Goal: Communication & Community: Answer question/provide support

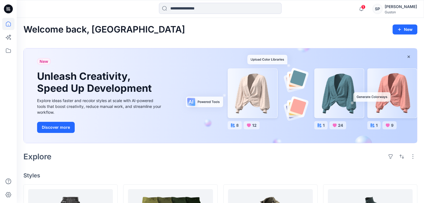
scroll to position [114, 0]
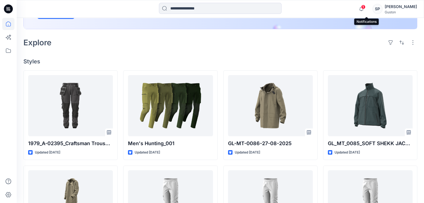
click at [365, 8] on span "1" at bounding box center [363, 7] width 4 height 4
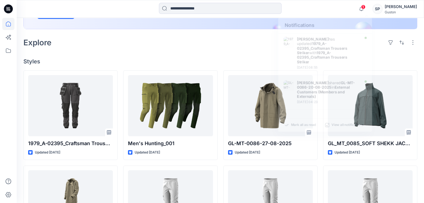
click at [388, 16] on div "1 Notifications Tharindu Lakmal Perera has updated 1979_A-02395_Craftsman Trous…" at bounding box center [220, 9] width 407 height 18
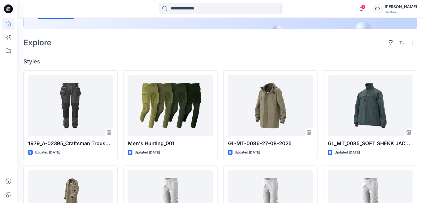
click at [392, 5] on div "[PERSON_NAME]" at bounding box center [400, 6] width 32 height 7
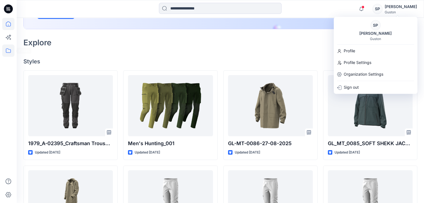
click at [10, 53] on icon at bounding box center [8, 51] width 12 height 12
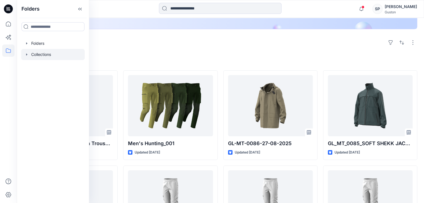
click at [32, 55] on div at bounding box center [52, 54] width 63 height 11
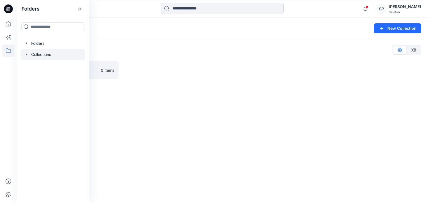
click at [33, 53] on div at bounding box center [52, 54] width 63 height 11
click at [27, 43] on icon "button" at bounding box center [27, 43] width 4 height 4
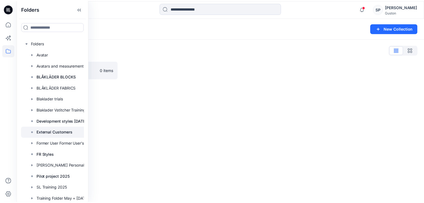
scroll to position [14, 0]
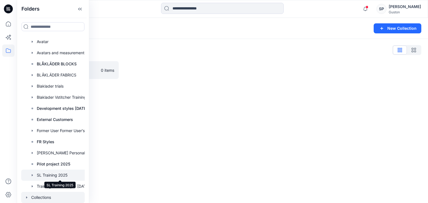
click at [51, 170] on div at bounding box center [60, 175] width 78 height 11
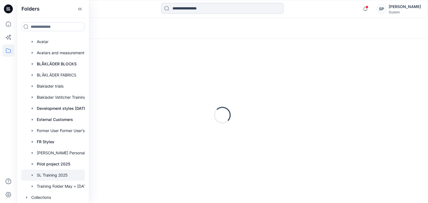
click at [188, 147] on div "Loading..." at bounding box center [222, 115] width 398 height 139
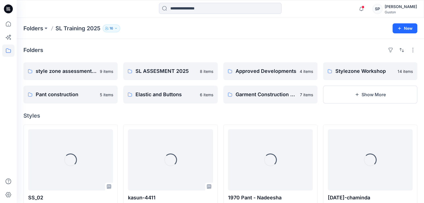
click at [111, 26] on p "16" at bounding box center [111, 28] width 4 height 6
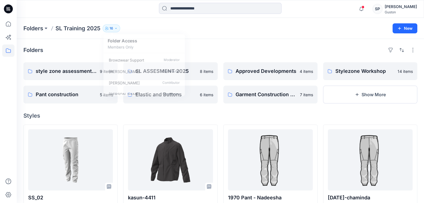
click at [233, 34] on div "Folders SL Training 2025 16 Folder Access Members Only Browzwear Support Modera…" at bounding box center [220, 28] width 407 height 21
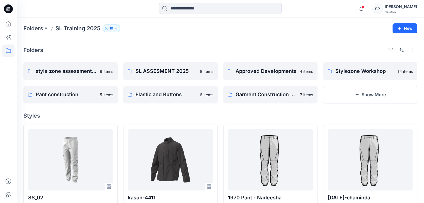
click at [391, 13] on div "Guston" at bounding box center [400, 12] width 32 height 4
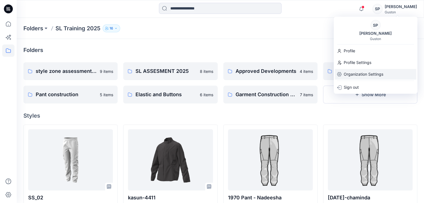
click at [363, 69] on p "Organization Settings" at bounding box center [363, 74] width 40 height 11
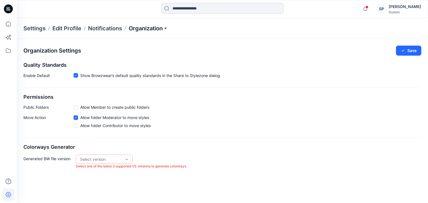
click at [150, 30] on p "Organization" at bounding box center [148, 29] width 39 height 8
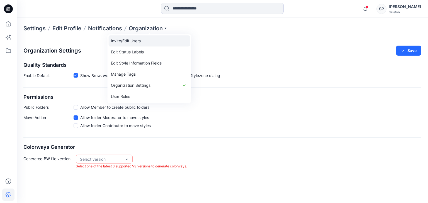
click at [145, 41] on link "Invite/Edit Users" at bounding box center [149, 40] width 81 height 11
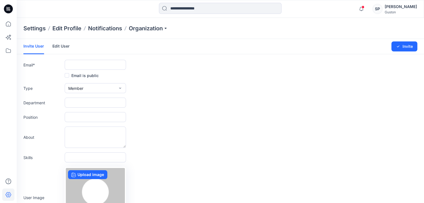
click at [90, 59] on form "Invite User Edit User Changes Saved Invite Email * Email is public Type Member …" at bounding box center [220, 146] width 407 height 215
click at [90, 64] on input "text" at bounding box center [95, 65] width 61 height 10
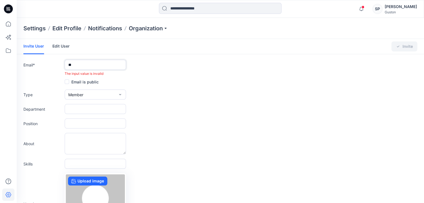
type input "**********"
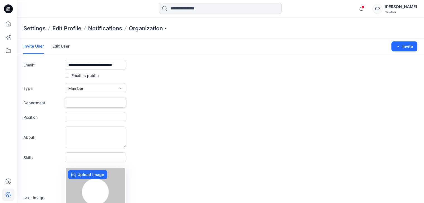
click at [80, 102] on input "text" at bounding box center [95, 103] width 61 height 10
type input "**"
click at [81, 114] on input "text" at bounding box center [95, 117] width 61 height 10
click at [175, 116] on div "Position" at bounding box center [219, 117] width 393 height 10
click at [404, 44] on button "Invite" at bounding box center [404, 46] width 26 height 10
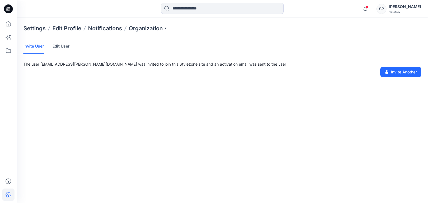
click at [62, 46] on link "Edit User" at bounding box center [60, 46] width 17 height 14
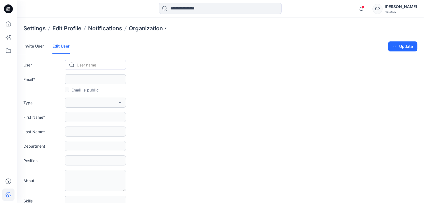
click at [45, 47] on div "Invite User Edit User" at bounding box center [50, 46] width 55 height 15
click at [32, 42] on link "Invite User" at bounding box center [33, 46] width 21 height 14
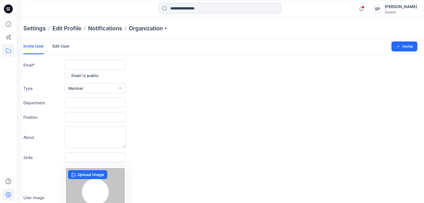
click at [12, 51] on icon at bounding box center [8, 51] width 12 height 12
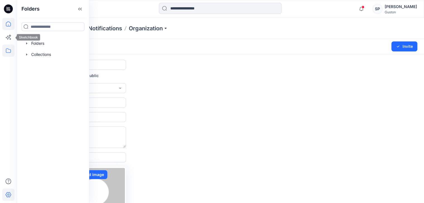
click at [11, 25] on icon at bounding box center [8, 23] width 5 height 5
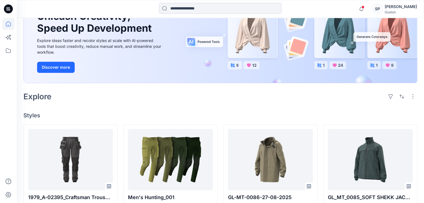
scroll to position [45, 0]
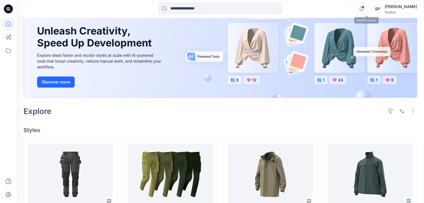
click at [366, 11] on icon "button" at bounding box center [361, 8] width 11 height 11
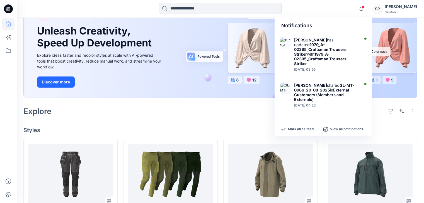
click at [312, 8] on div at bounding box center [219, 9] width 203 height 12
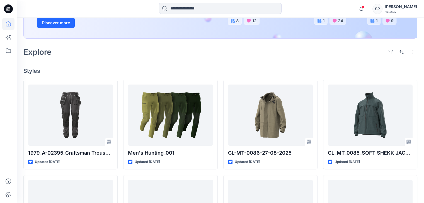
scroll to position [124, 0]
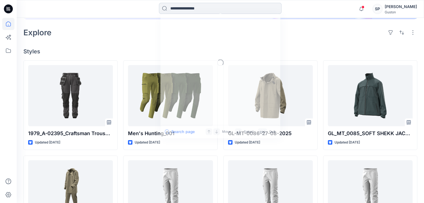
click at [200, 12] on input at bounding box center [220, 8] width 123 height 11
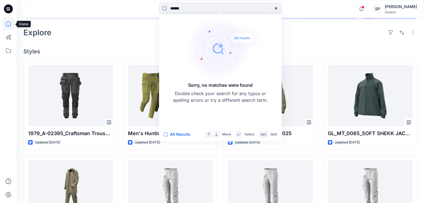
type input "******"
click at [9, 21] on icon at bounding box center [8, 23] width 5 height 5
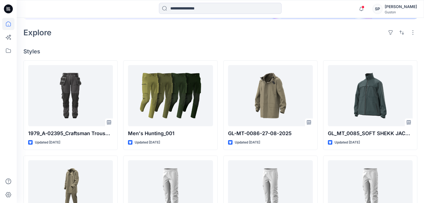
click at [9, 21] on icon at bounding box center [8, 23] width 5 height 5
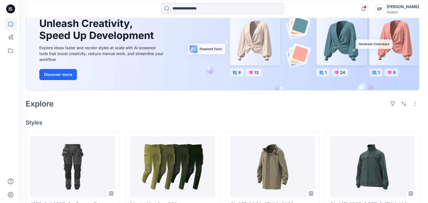
scroll to position [0, 0]
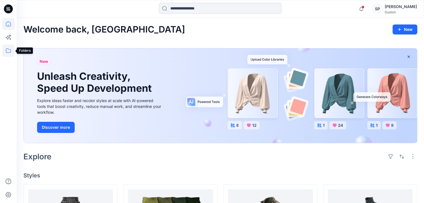
click at [10, 55] on icon at bounding box center [8, 51] width 12 height 12
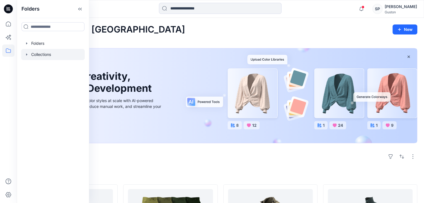
click at [29, 56] on div at bounding box center [52, 54] width 63 height 11
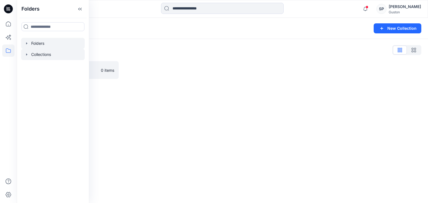
click at [27, 45] on icon "button" at bounding box center [27, 43] width 4 height 4
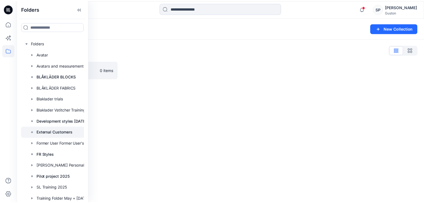
scroll to position [14, 0]
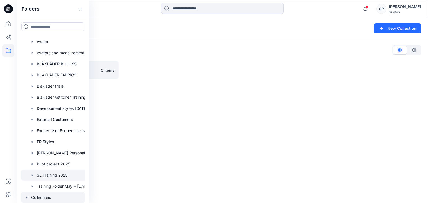
click at [59, 176] on div at bounding box center [60, 175] width 78 height 11
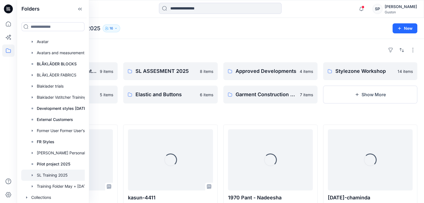
click at [111, 29] on p "16" at bounding box center [111, 28] width 4 height 6
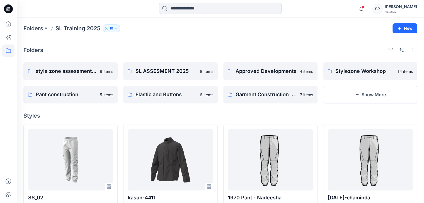
click at [111, 29] on p "16" at bounding box center [111, 28] width 4 height 6
click at [110, 26] on p "16" at bounding box center [111, 28] width 4 height 6
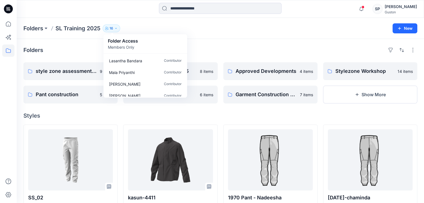
scroll to position [145, 0]
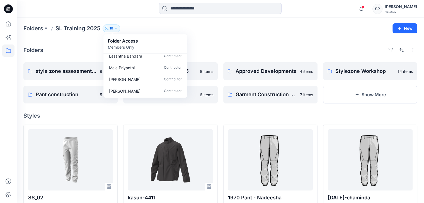
click at [139, 115] on h4 "Styles" at bounding box center [219, 115] width 393 height 7
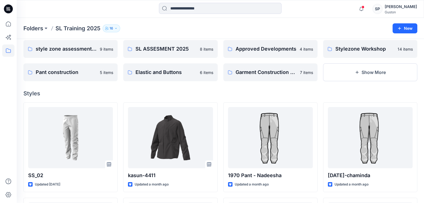
scroll to position [0, 0]
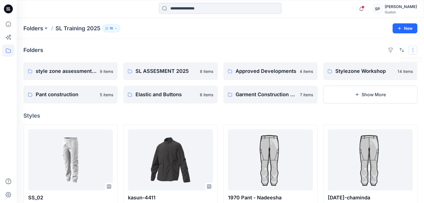
click at [414, 48] on button "button" at bounding box center [412, 50] width 9 height 9
click at [392, 23] on div "Folders SL Training 2025 16 Folder Access Members Only Browzwear Support Modera…" at bounding box center [220, 28] width 407 height 21
click at [396, 27] on button "New" at bounding box center [404, 28] width 25 height 10
click at [214, 48] on div "Folders" at bounding box center [219, 50] width 393 height 9
click at [8, 25] on icon at bounding box center [8, 24] width 12 height 12
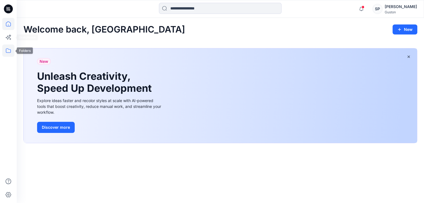
click at [7, 57] on icon at bounding box center [8, 51] width 12 height 12
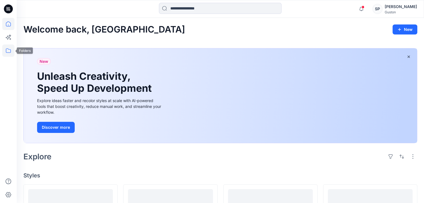
click at [11, 50] on icon at bounding box center [8, 50] width 5 height 4
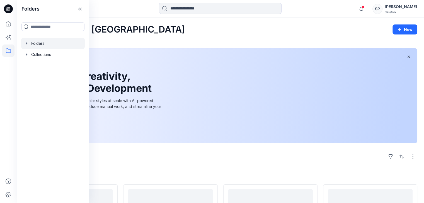
click at [28, 43] on icon "button" at bounding box center [27, 43] width 4 height 4
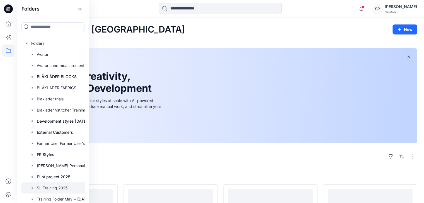
click at [58, 186] on div at bounding box center [60, 188] width 78 height 11
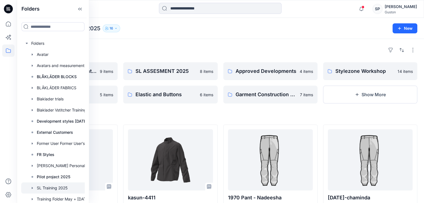
click at [115, 31] on button "16" at bounding box center [111, 29] width 18 height 8
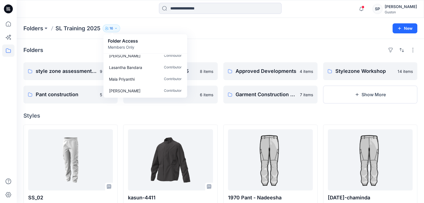
scroll to position [145, 0]
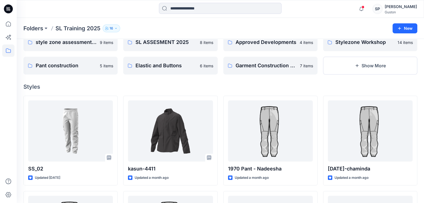
scroll to position [0, 0]
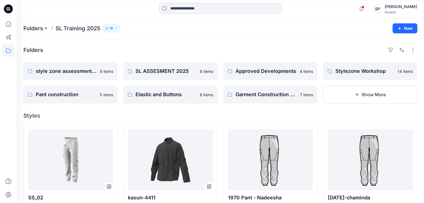
click at [106, 28] on button "16" at bounding box center [111, 29] width 18 height 8
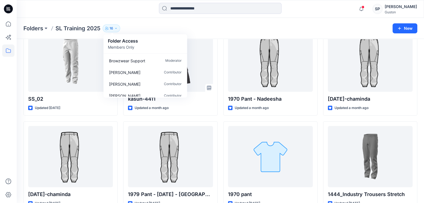
scroll to position [98, 0]
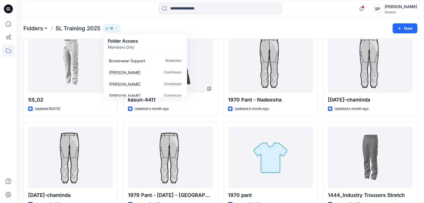
click at [243, 28] on div "Folders SL Training 2025 16 Folder Access Members Only Browzwear Support Modera…" at bounding box center [198, 29] width 350 height 8
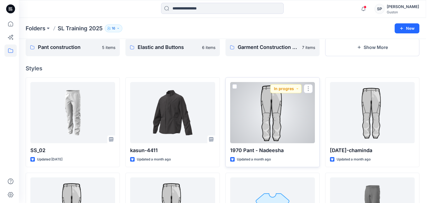
scroll to position [0, 0]
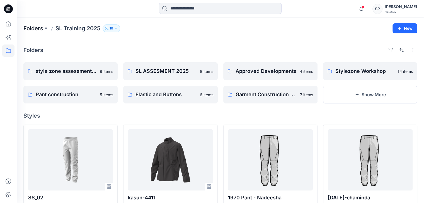
click at [39, 28] on p "Folders" at bounding box center [33, 29] width 20 height 8
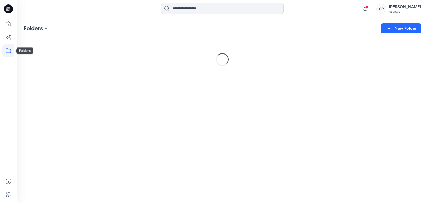
click at [13, 48] on icon at bounding box center [8, 51] width 12 height 12
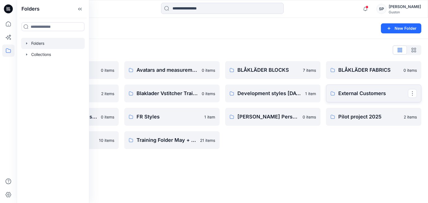
click at [362, 90] on p "External Customers" at bounding box center [373, 94] width 70 height 8
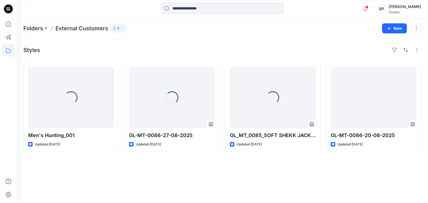
click at [117, 25] on button "5" at bounding box center [118, 29] width 16 height 8
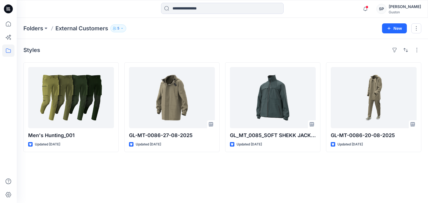
click at [147, 187] on div "Styles Men's Hunting_001 Updated 5 days ago GL-MT-0086-27-08-2025 Updated 5 day…" at bounding box center [222, 121] width 411 height 164
click at [368, 11] on icon "button" at bounding box center [365, 8] width 11 height 11
click at [8, 23] on icon at bounding box center [8, 24] width 12 height 12
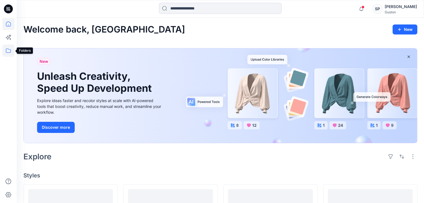
click at [6, 48] on icon at bounding box center [8, 51] width 12 height 12
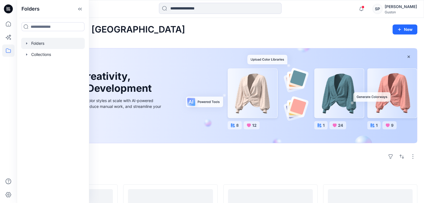
click at [28, 41] on div at bounding box center [52, 43] width 63 height 11
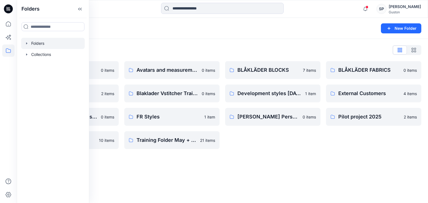
click at [324, 156] on div "Folders List Avatar 0 items Blaklader trials 2 items Former User Former User's …" at bounding box center [222, 97] width 411 height 117
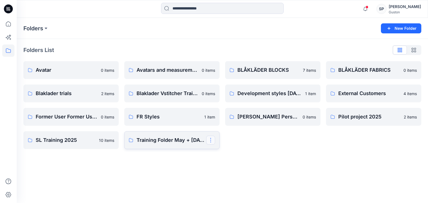
click at [213, 142] on button "button" at bounding box center [210, 140] width 9 height 9
click at [227, 173] on p "Manage Users" at bounding box center [230, 174] width 26 height 6
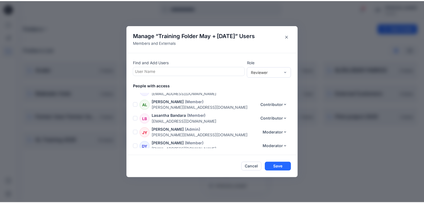
scroll to position [206, 0]
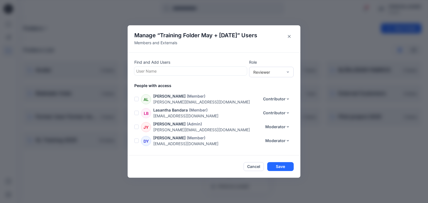
click at [150, 70] on div at bounding box center [190, 71] width 109 height 7
type input "***"
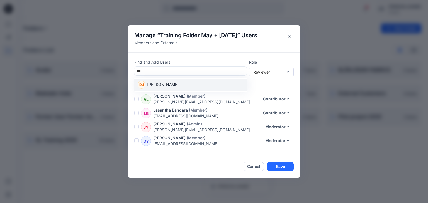
click at [155, 85] on p "[PERSON_NAME]" at bounding box center [162, 85] width 31 height 7
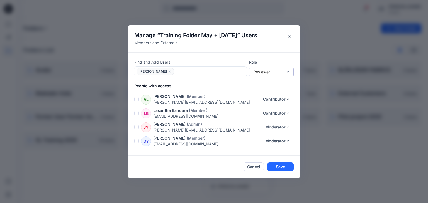
click at [262, 72] on div "Reviewer" at bounding box center [268, 72] width 30 height 6
click at [264, 90] on div "Contributor" at bounding box center [271, 93] width 42 height 10
click at [279, 165] on button "Save" at bounding box center [280, 167] width 26 height 9
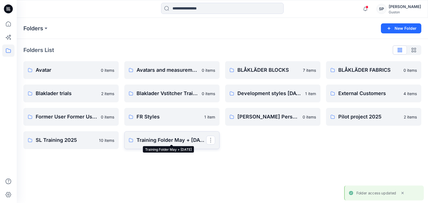
click at [161, 140] on p "Training Folder May + June 2025" at bounding box center [171, 140] width 70 height 8
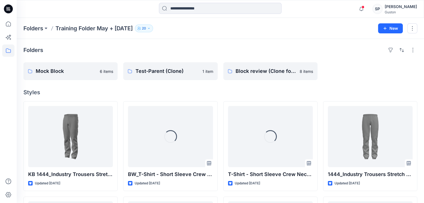
click at [146, 31] on p "20" at bounding box center [144, 28] width 4 height 6
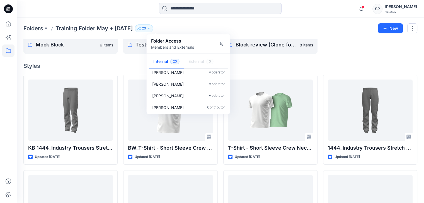
scroll to position [27, 0]
click at [221, 45] on icon "Manage Users" at bounding box center [221, 44] width 4 height 4
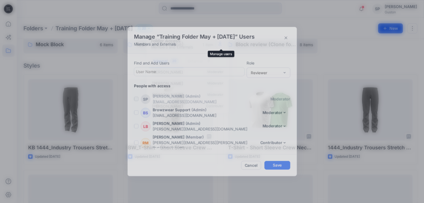
scroll to position [221, 0]
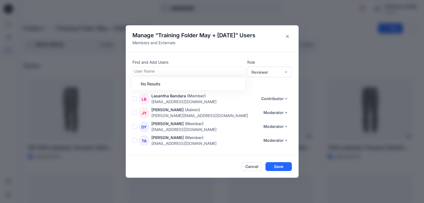
click at [149, 70] on div at bounding box center [188, 71] width 109 height 7
type input "**"
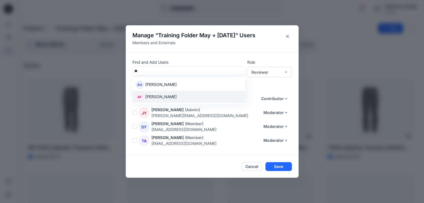
click at [161, 96] on p "Anuradha Fernando" at bounding box center [160, 97] width 31 height 7
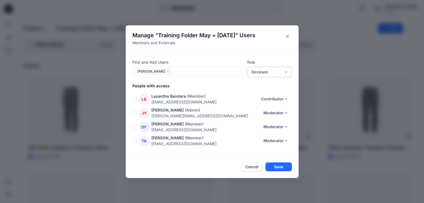
click at [275, 68] on div "Reviewer" at bounding box center [269, 72] width 45 height 11
click at [258, 95] on div "Contributor" at bounding box center [269, 93] width 42 height 10
click at [282, 167] on button "Save" at bounding box center [278, 167] width 26 height 9
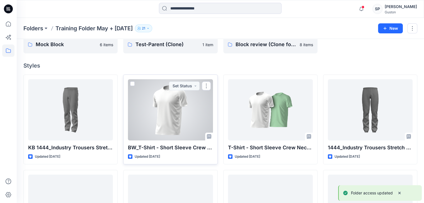
scroll to position [0, 0]
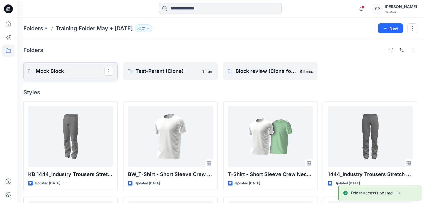
click at [56, 76] on link "Mock Block" at bounding box center [70, 71] width 94 height 18
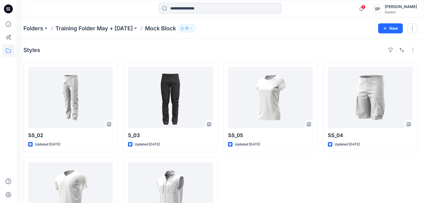
click at [391, 11] on div "Guston" at bounding box center [400, 12] width 32 height 4
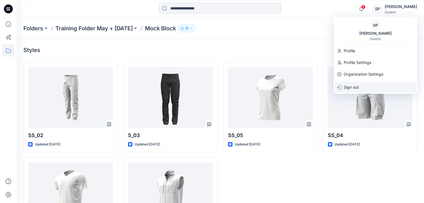
click at [362, 85] on div "Sign out" at bounding box center [374, 87] width 81 height 11
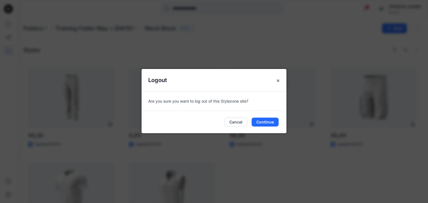
click at [264, 115] on div "Cancel Continue" at bounding box center [213, 122] width 145 height 22
click at [263, 118] on button "Continue" at bounding box center [264, 122] width 27 height 9
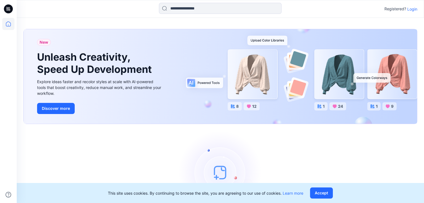
click at [412, 10] on p "Login" at bounding box center [412, 9] width 10 height 6
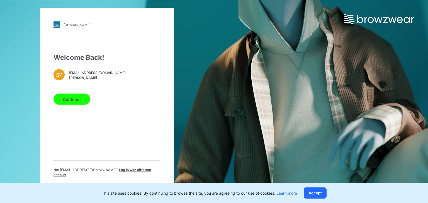
click at [116, 173] on span "Log in with different account" at bounding box center [101, 172] width 97 height 9
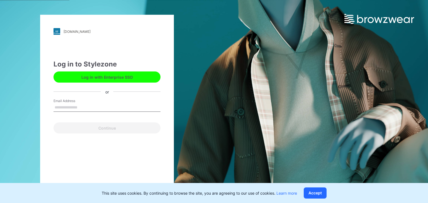
click at [73, 106] on input "Email Address" at bounding box center [106, 108] width 107 height 8
drag, startPoint x: 73, startPoint y: 106, endPoint x: 61, endPoint y: 107, distance: 11.4
click at [61, 107] on input "***" at bounding box center [106, 108] width 107 height 8
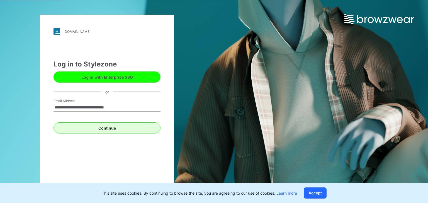
type input "**********"
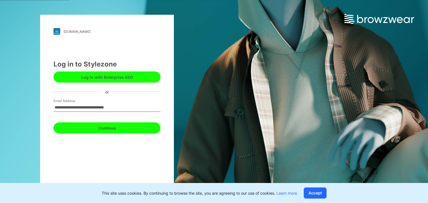
click at [92, 126] on button "Continue" at bounding box center [106, 128] width 107 height 11
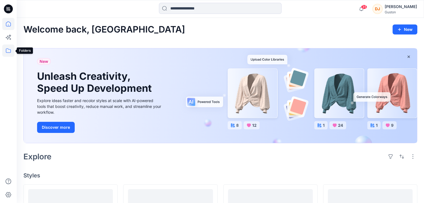
click at [10, 52] on icon at bounding box center [8, 51] width 12 height 12
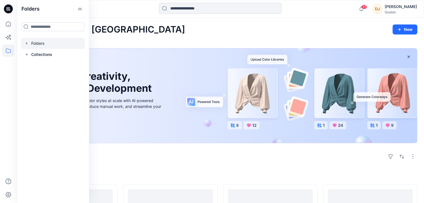
click at [45, 42] on div at bounding box center [52, 43] width 63 height 11
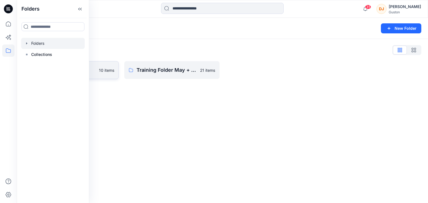
click at [107, 70] on p "10 items" at bounding box center [106, 70] width 15 height 6
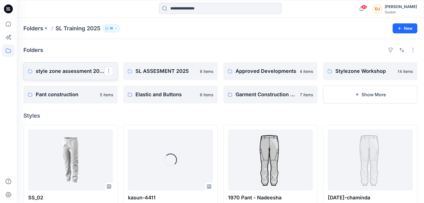
click at [89, 67] on p "style zone assessment 2025" at bounding box center [70, 71] width 68 height 8
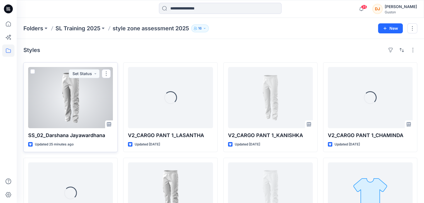
click at [62, 107] on div at bounding box center [70, 97] width 85 height 61
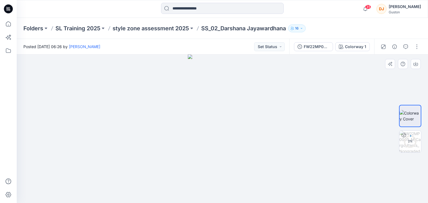
drag, startPoint x: 217, startPoint y: 122, endPoint x: 169, endPoint y: 156, distance: 58.7
click at [169, 156] on div at bounding box center [222, 129] width 411 height 149
drag, startPoint x: 169, startPoint y: 156, endPoint x: 172, endPoint y: 187, distance: 31.3
click at [172, 187] on div at bounding box center [222, 129] width 411 height 149
click at [407, 45] on icon "button" at bounding box center [405, 47] width 4 height 4
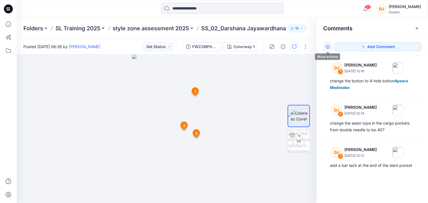
click at [327, 46] on button "button" at bounding box center [327, 46] width 9 height 9
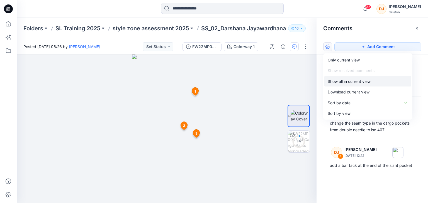
click at [347, 82] on p "Show all in current view" at bounding box center [348, 82] width 43 height 6
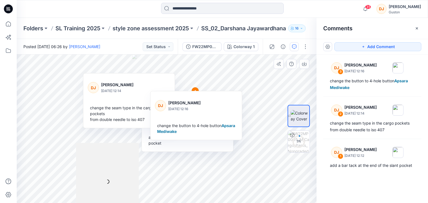
click at [223, 97] on div "DJ Darshana Jayawardhana September 01, 2025 12:16 change the button to 4-hole b…" at bounding box center [195, 117] width 91 height 46
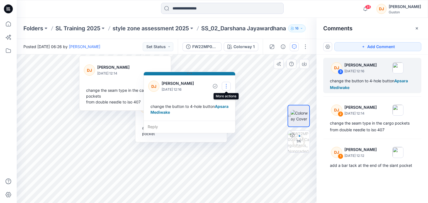
click at [227, 88] on button "button" at bounding box center [226, 86] width 9 height 9
click at [223, 100] on p "Edit comment" at bounding box center [227, 99] width 25 height 6
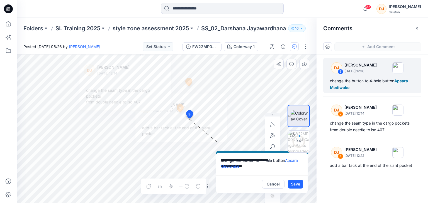
drag, startPoint x: 199, startPoint y: 72, endPoint x: 271, endPoint y: 157, distance: 111.6
click at [271, 157] on div "**********" at bounding box center [167, 129] width 300 height 149
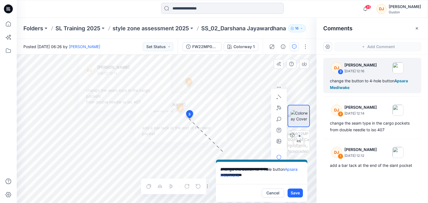
drag, startPoint x: 271, startPoint y: 157, endPoint x: 282, endPoint y: 148, distance: 14.0
click at [282, 148] on div "**********" at bounding box center [167, 129] width 300 height 149
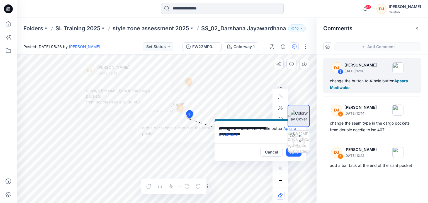
drag, startPoint x: 204, startPoint y: 73, endPoint x: 275, endPoint y: 120, distance: 85.2
click at [275, 120] on button at bounding box center [259, 120] width 91 height 3
click at [296, 154] on div "5 %" at bounding box center [298, 129] width 22 height 80
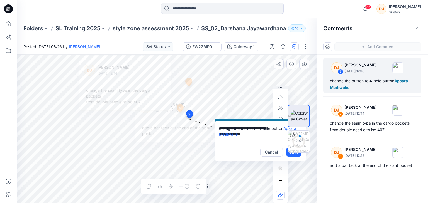
click at [288, 153] on div "6 %" at bounding box center [298, 129] width 22 height 80
drag, startPoint x: 259, startPoint y: 119, endPoint x: 252, endPoint y: 119, distance: 7.0
click at [252, 119] on icon at bounding box center [253, 120] width 4 height 4
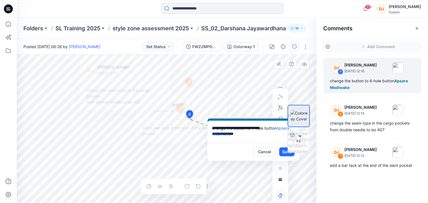
click at [282, 153] on div "6 %" at bounding box center [299, 129] width 36 height 80
click at [282, 152] on div "6 %" at bounding box center [299, 129] width 36 height 80
click at [280, 152] on button "Save" at bounding box center [286, 152] width 15 height 9
type textarea "**********"
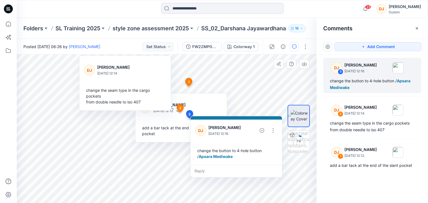
drag, startPoint x: 253, startPoint y: 121, endPoint x: 232, endPoint y: 117, distance: 21.4
click at [234, 117] on icon at bounding box center [236, 118] width 4 height 4
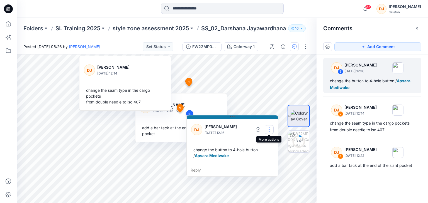
click at [267, 129] on button "button" at bounding box center [269, 129] width 9 height 9
click at [260, 143] on p "Edit comment" at bounding box center [270, 143] width 25 height 6
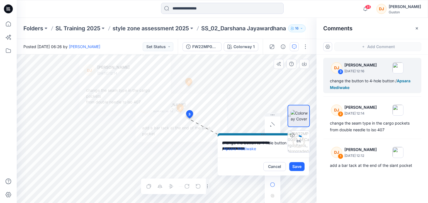
drag, startPoint x: 221, startPoint y: 116, endPoint x: 251, endPoint y: 132, distance: 34.1
click at [251, 133] on button at bounding box center [262, 134] width 91 height 3
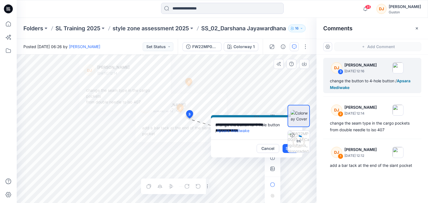
drag, startPoint x: 236, startPoint y: 132, endPoint x: 230, endPoint y: 116, distance: 16.7
click at [230, 116] on button at bounding box center [256, 116] width 91 height 3
drag, startPoint x: 259, startPoint y: 117, endPoint x: 251, endPoint y: 117, distance: 7.5
click at [251, 117] on button at bounding box center [248, 117] width 91 height 3
click at [275, 148] on button "Save" at bounding box center [282, 149] width 15 height 9
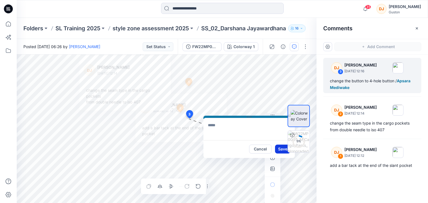
type textarea "**********"
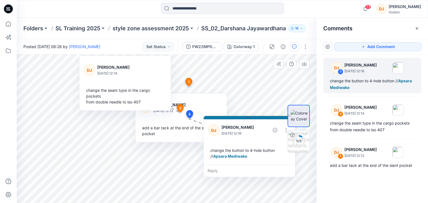
click at [198, 103] on div at bounding box center [205, 107] width 30 height 15
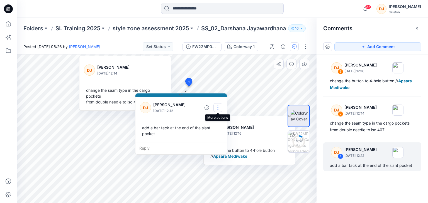
click at [219, 104] on button "button" at bounding box center [217, 107] width 9 height 9
click at [221, 119] on p "Edit comment" at bounding box center [219, 121] width 25 height 6
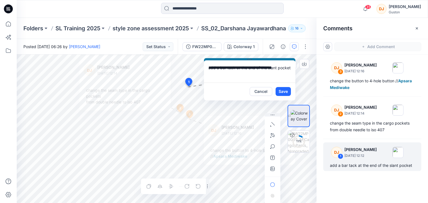
drag, startPoint x: 182, startPoint y: 94, endPoint x: 251, endPoint y: 59, distance: 77.2
click at [251, 59] on icon at bounding box center [251, 59] width 1 height 1
click at [276, 91] on button "Save" at bounding box center [282, 91] width 15 height 9
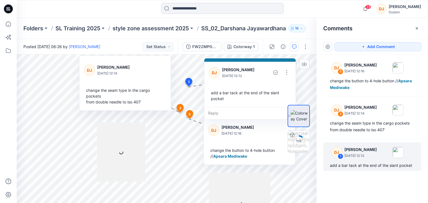
click at [142, 71] on div at bounding box center [149, 70] width 30 height 15
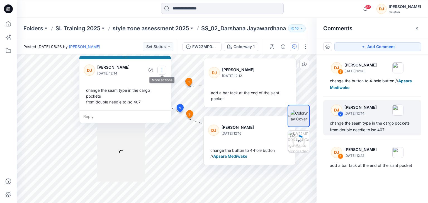
click at [161, 70] on button "button" at bounding box center [161, 70] width 9 height 9
click at [157, 85] on p "Edit comment" at bounding box center [163, 83] width 25 height 6
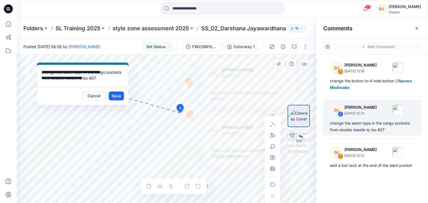
drag, startPoint x: 129, startPoint y: 56, endPoint x: 87, endPoint y: 63, distance: 42.6
click at [87, 63] on button at bounding box center [82, 64] width 91 height 3
click at [109, 97] on button "Save" at bounding box center [116, 96] width 15 height 9
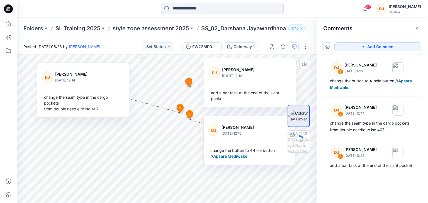
click at [259, 77] on div at bounding box center [274, 72] width 30 height 15
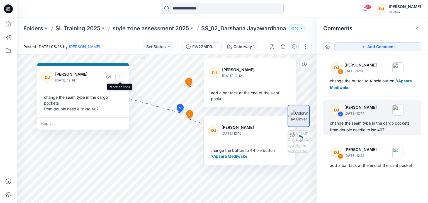
click at [119, 77] on button "button" at bounding box center [119, 77] width 9 height 9
click at [114, 90] on p "Edit comment" at bounding box center [121, 90] width 25 height 6
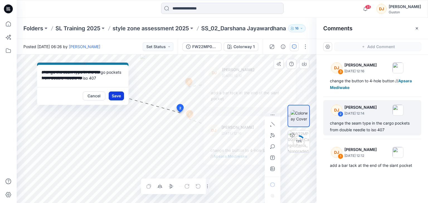
click at [111, 98] on button "Save" at bounding box center [116, 96] width 15 height 9
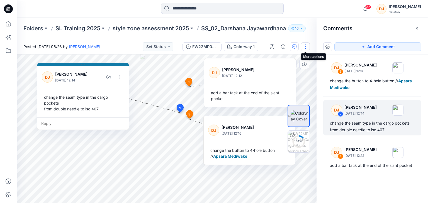
click at [305, 48] on button "button" at bounding box center [305, 46] width 9 height 9
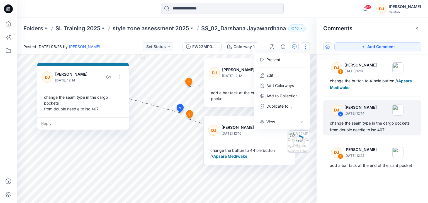
click at [327, 45] on button "button" at bounding box center [327, 46] width 9 height 9
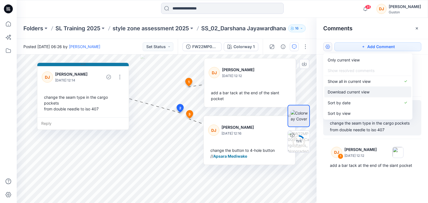
click at [334, 90] on p "Download current view" at bounding box center [348, 92] width 42 height 6
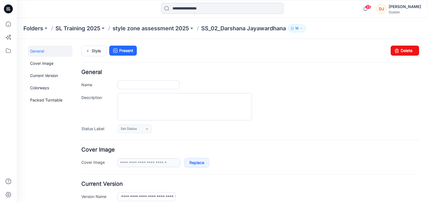
type input "**********"
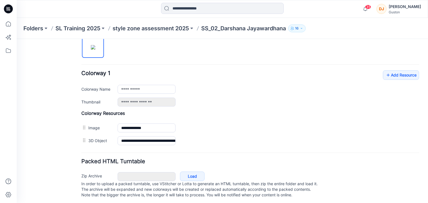
scroll to position [170, 0]
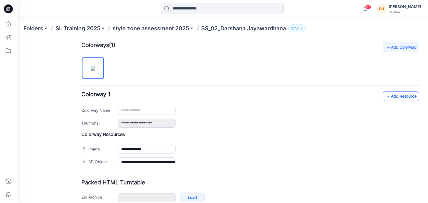
click at [397, 94] on link "Add Resource" at bounding box center [401, 96] width 36 height 9
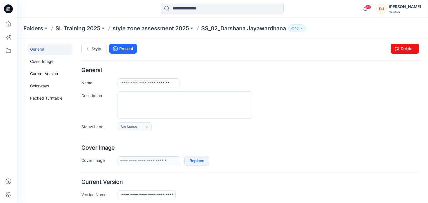
scroll to position [0, 0]
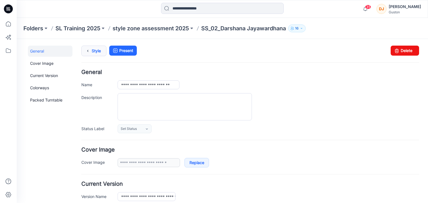
click at [95, 51] on link "Style" at bounding box center [93, 51] width 25 height 11
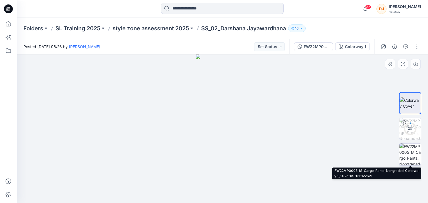
click at [407, 154] on img at bounding box center [410, 155] width 22 height 22
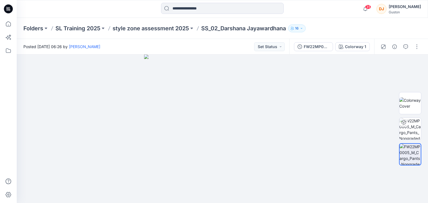
click at [378, 9] on div "DJ" at bounding box center [381, 9] width 10 height 10
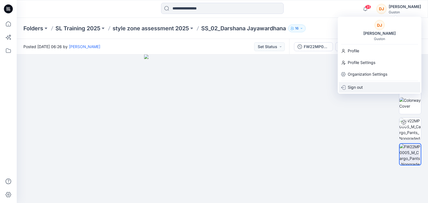
click at [354, 86] on p "Sign out" at bounding box center [354, 87] width 15 height 11
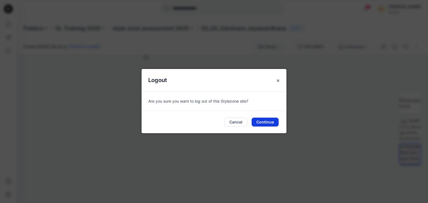
click at [265, 123] on button "Continue" at bounding box center [264, 122] width 27 height 9
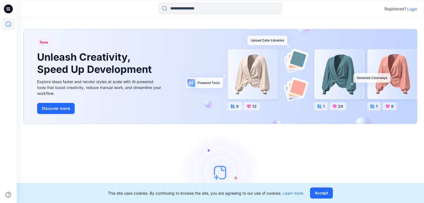
click at [412, 11] on p "Login" at bounding box center [412, 9] width 10 height 6
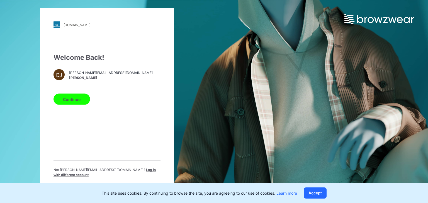
click at [140, 171] on span "Log in with different account" at bounding box center [104, 172] width 102 height 9
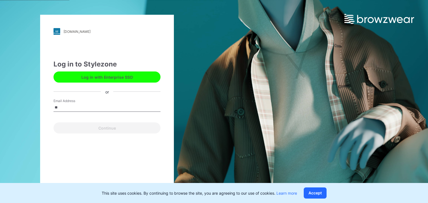
type input "**********"
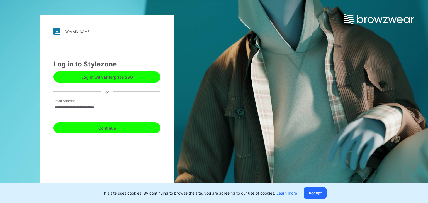
click at [109, 129] on button "Continue" at bounding box center [106, 128] width 107 height 11
